Goal: Communication & Community: Answer question/provide support

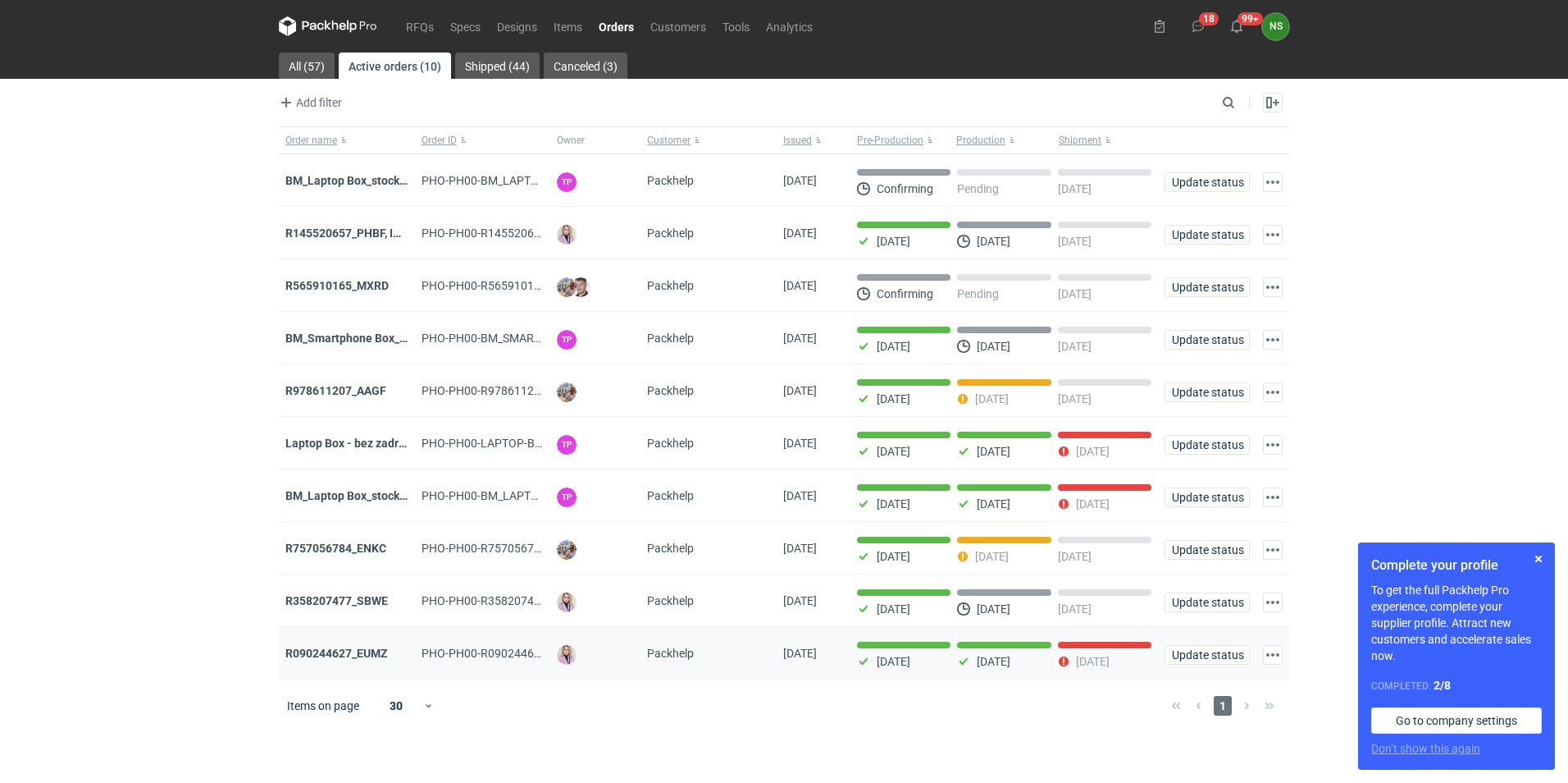
click at [369, 651] on div "R090244627_EUMZ" at bounding box center [347, 653] width 136 height 53
click at [360, 656] on strong "R090244627_EUMZ" at bounding box center [336, 653] width 102 height 13
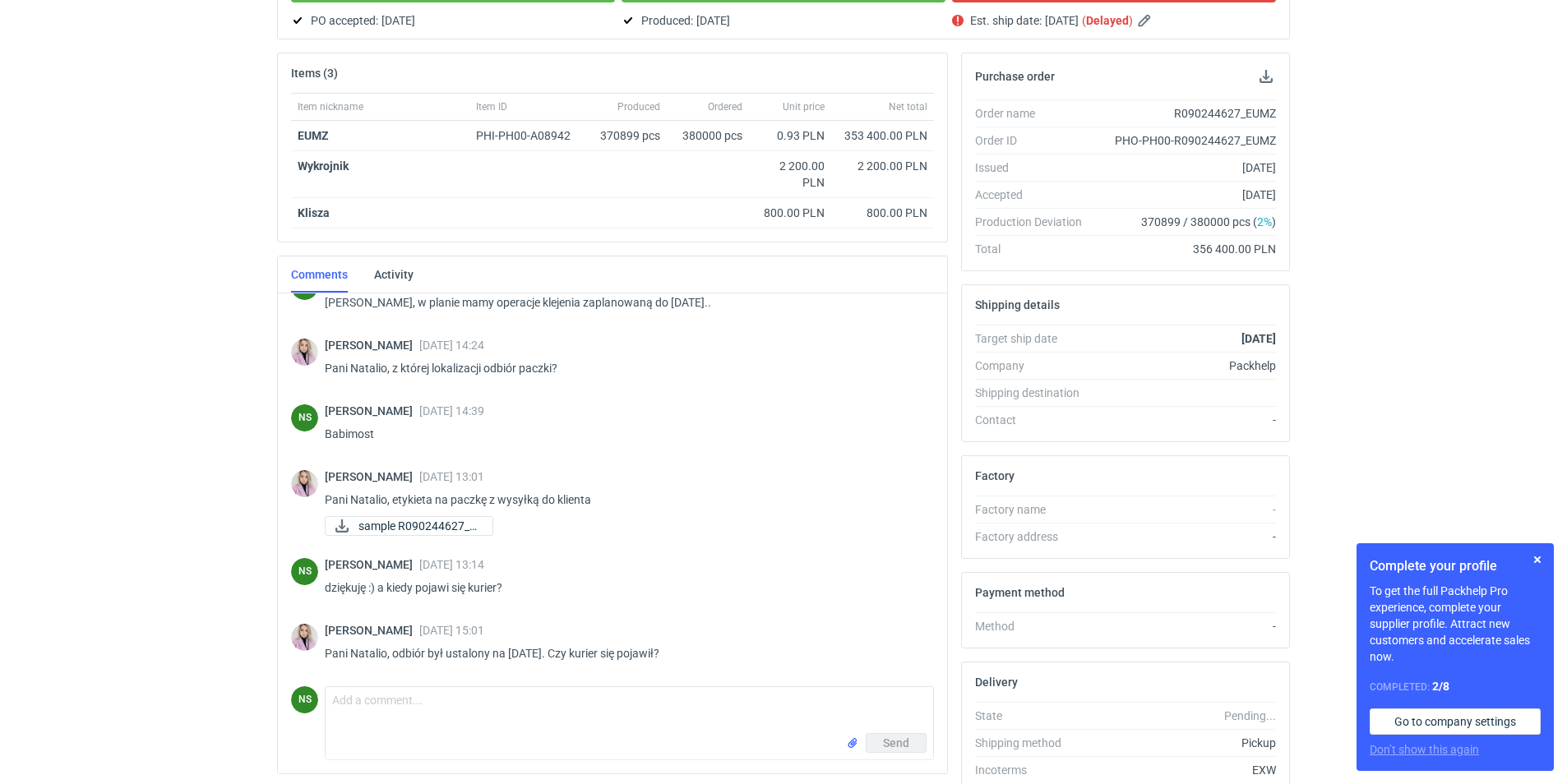
scroll to position [271, 0]
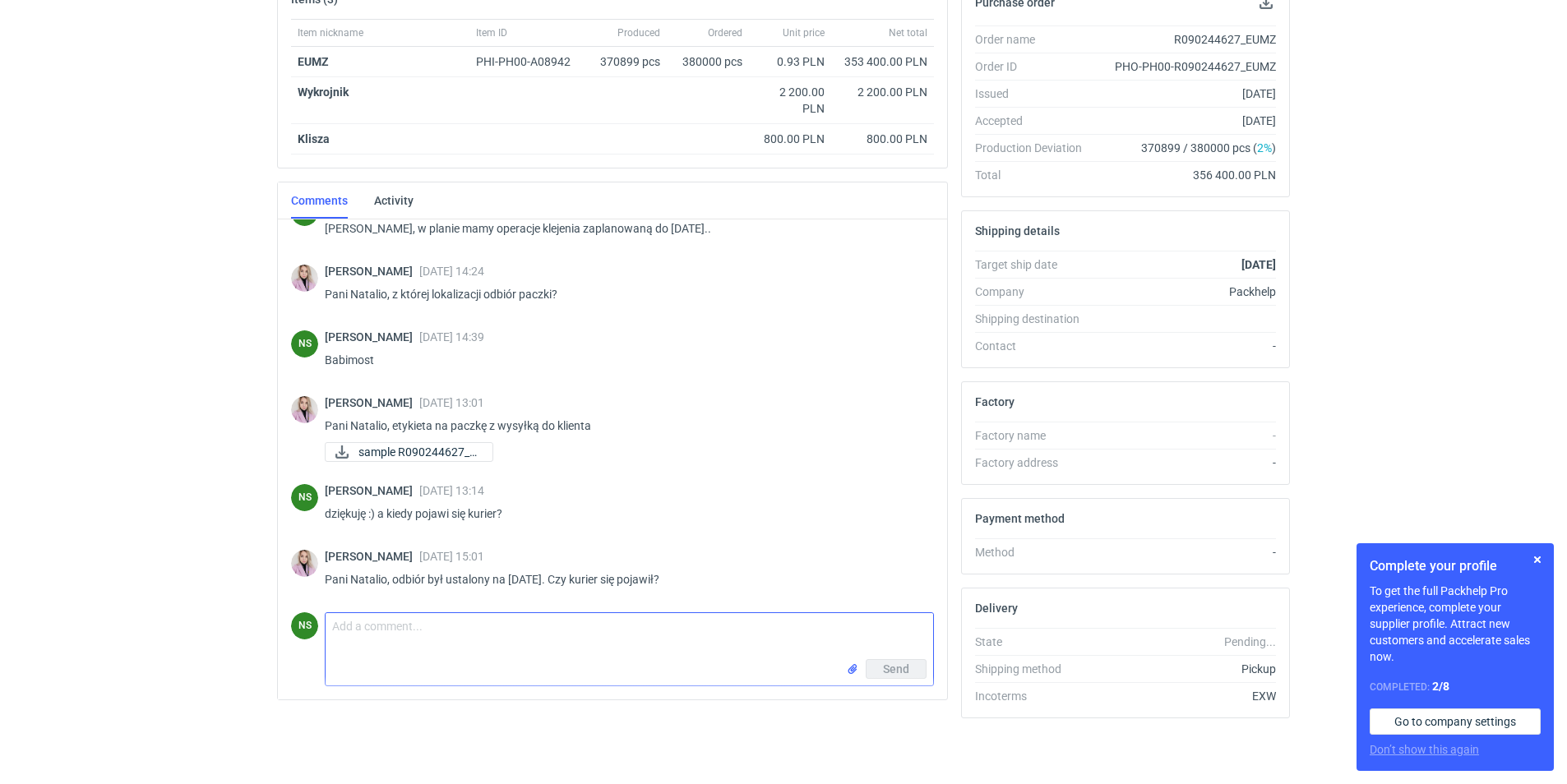
click at [449, 644] on textarea "Comment message" at bounding box center [628, 636] width 607 height 46
type textarea "Dzień dobry [PERSON_NAME], czy coś wiadomo w sprawie odbiorów zamówienia?"
click at [909, 663] on button "Send" at bounding box center [896, 668] width 61 height 19
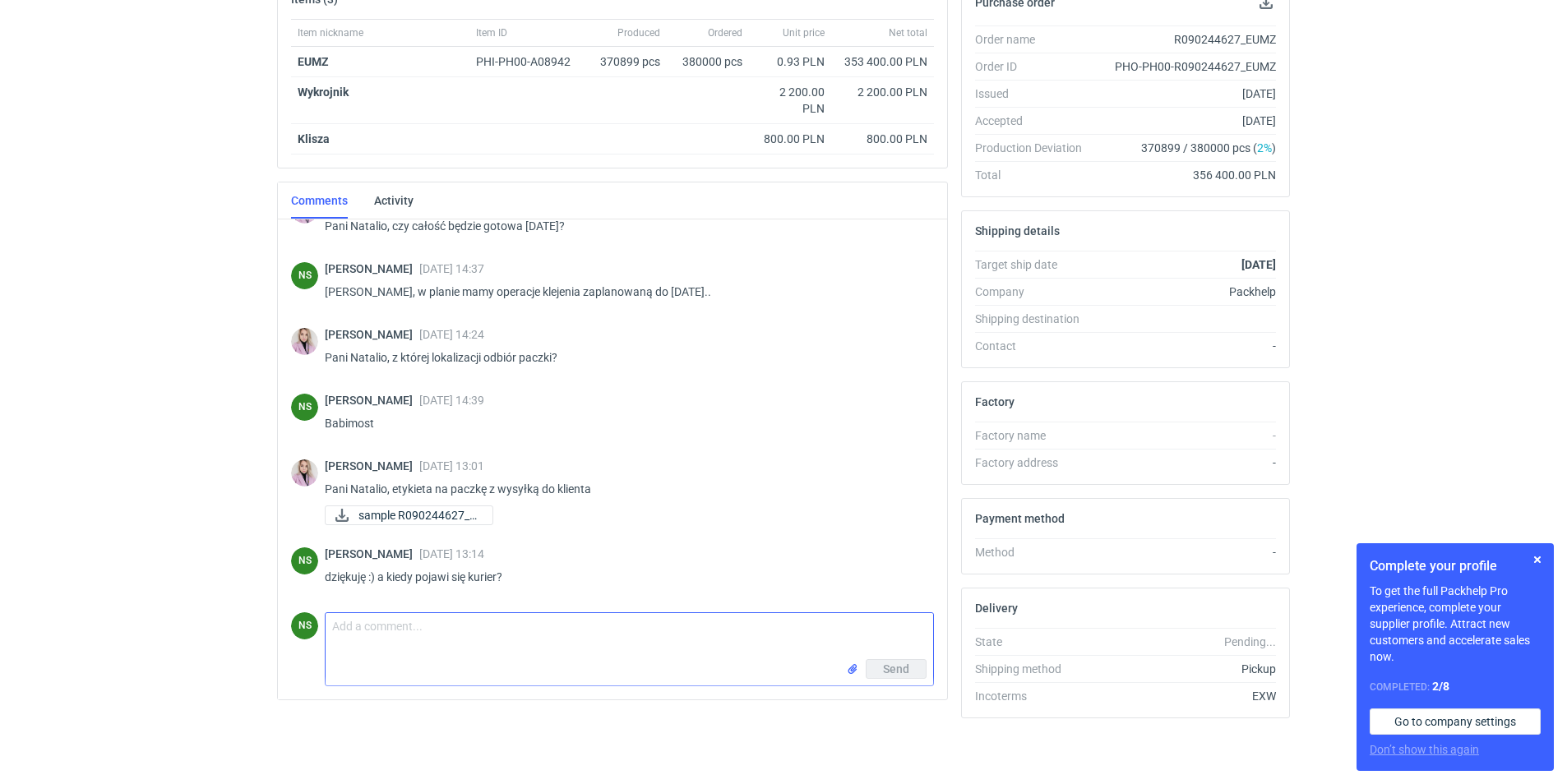
scroll to position [1105, 0]
